Goal: Transaction & Acquisition: Purchase product/service

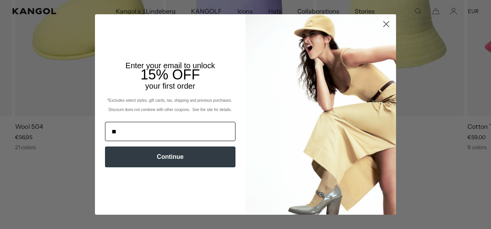
type input "**********"
click at [157, 161] on button "Continue" at bounding box center [170, 157] width 130 height 21
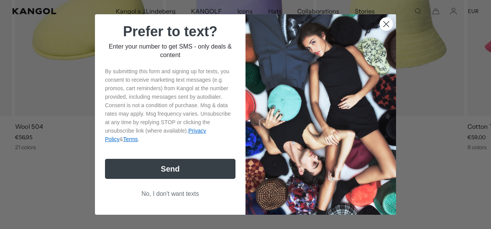
click at [164, 194] on button "No, I don't want texts" at bounding box center [170, 194] width 130 height 15
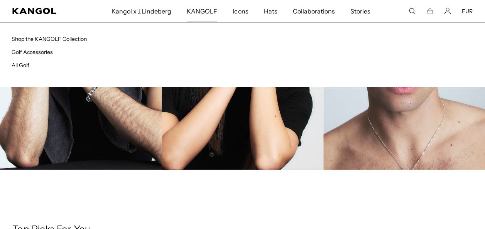
click at [201, 11] on span "KANGOLF" at bounding box center [202, 11] width 30 height 22
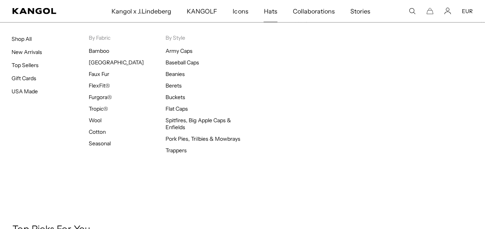
click at [277, 10] on span "Hats" at bounding box center [269, 11] width 13 height 22
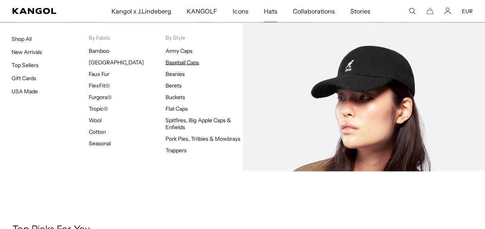
click at [188, 64] on link "Baseball Caps" at bounding box center [182, 62] width 34 height 7
click at [271, 10] on span "Hats" at bounding box center [269, 11] width 13 height 22
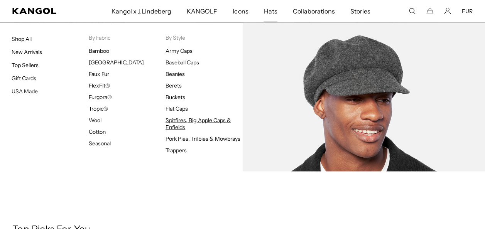
scroll to position [0, 0]
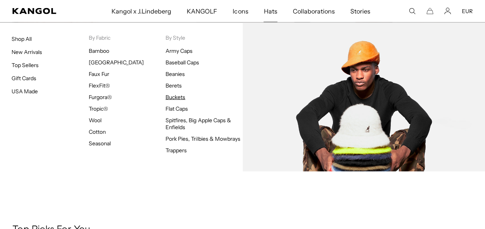
click at [178, 98] on link "Buckets" at bounding box center [175, 97] width 20 height 7
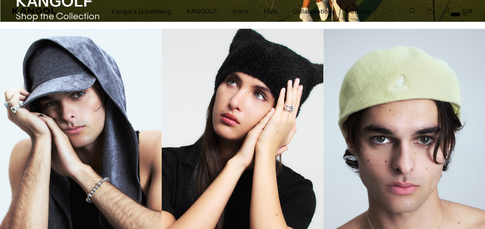
scroll to position [784, 0]
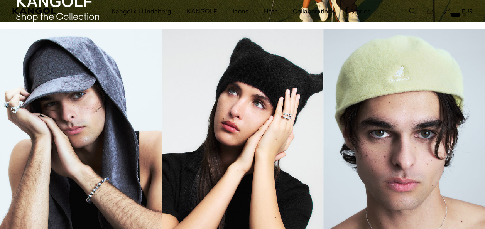
click at [396, 136] on link "Flat Caps" at bounding box center [404, 150] width 162 height 243
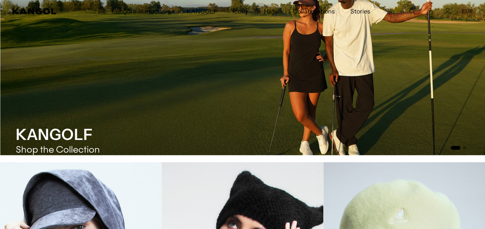
scroll to position [0, 0]
